Goal: Information Seeking & Learning: Learn about a topic

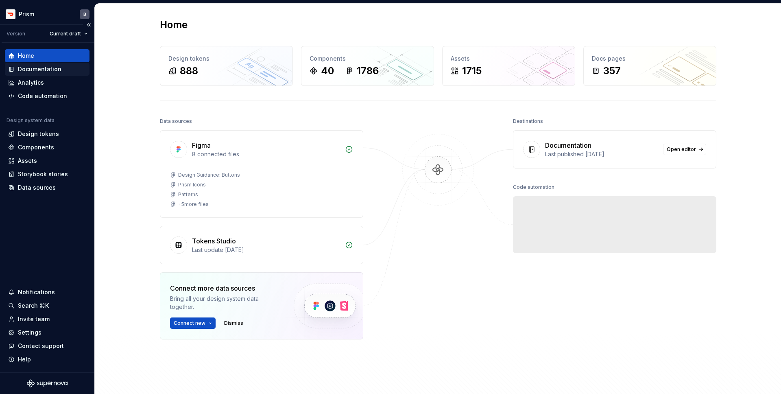
click at [37, 70] on div "Documentation" at bounding box center [40, 69] width 44 height 8
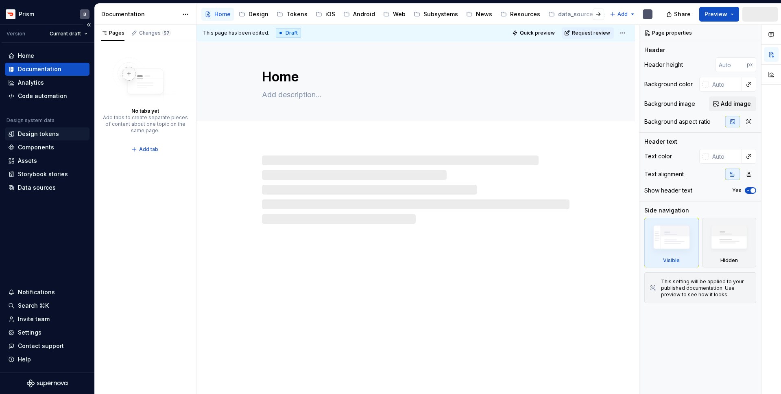
click at [36, 130] on div "Design tokens" at bounding box center [38, 134] width 41 height 8
type textarea "*"
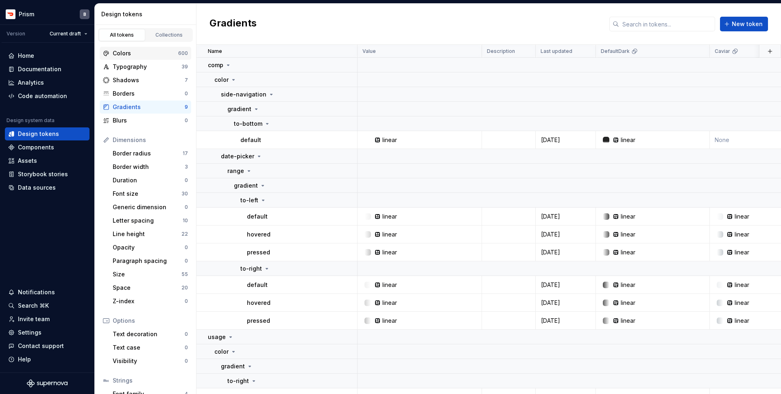
click at [138, 50] on div "Colors" at bounding box center [146, 53] width 66 height 8
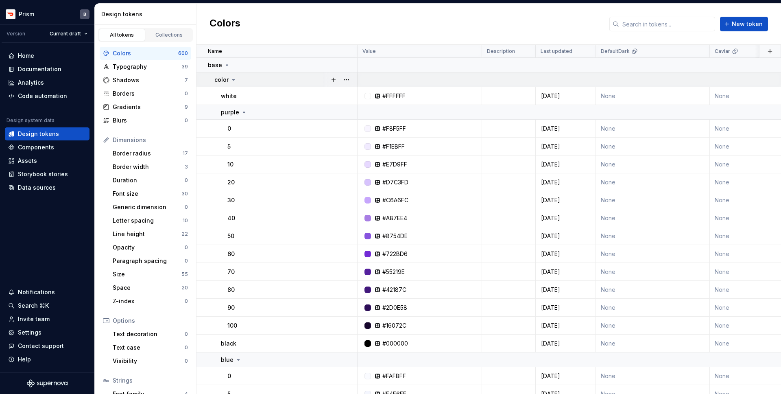
click at [236, 76] on div "color" at bounding box center [285, 80] width 142 height 8
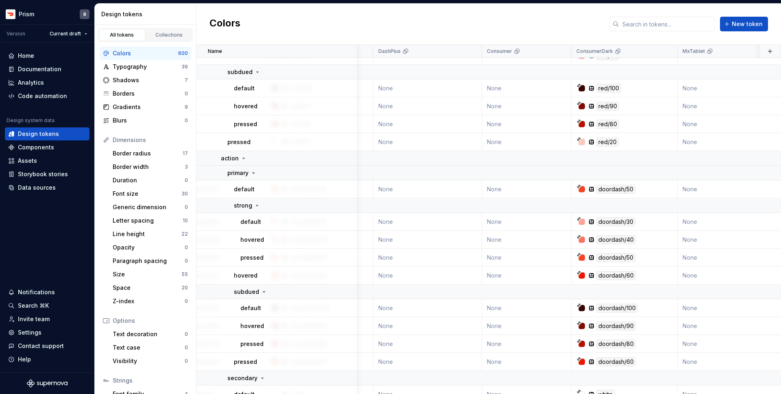
scroll to position [1735, 1315]
